Goal: Task Accomplishment & Management: Use online tool/utility

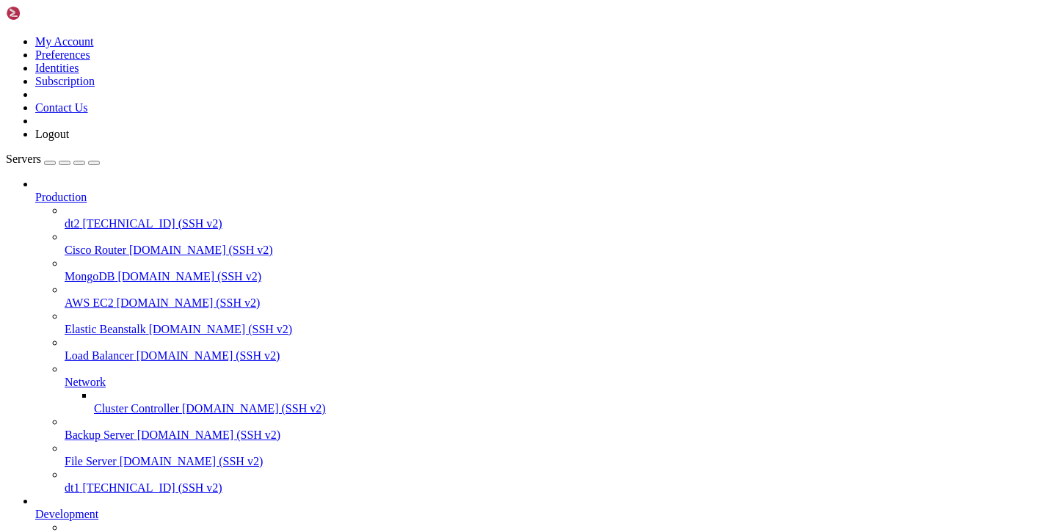
scroll to position [138, 0]
click at [109, 531] on span "batya-main" at bounding box center [91, 540] width 53 height 12
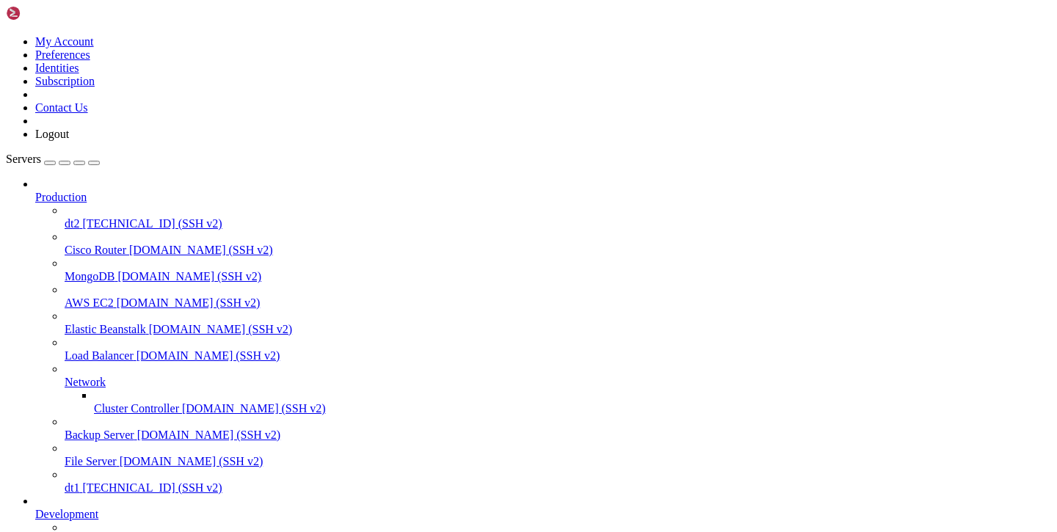
type input "/var/service/vpn-no-yk"
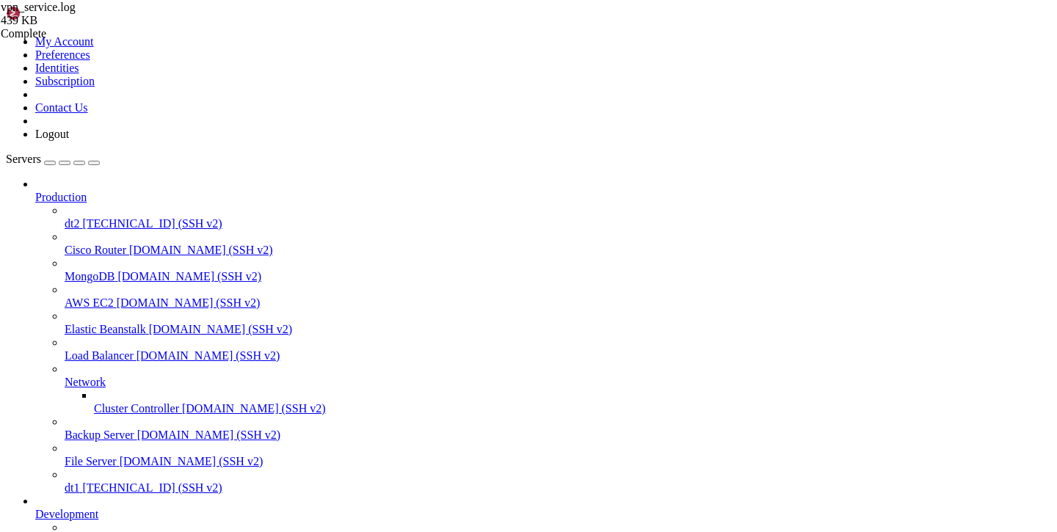
scroll to position [22894, 0]
type textarea "[DATE] 16:50:32,483 - api.payments - INFO - - Пользователь: 6738"
